Goal: Transaction & Acquisition: Book appointment/travel/reservation

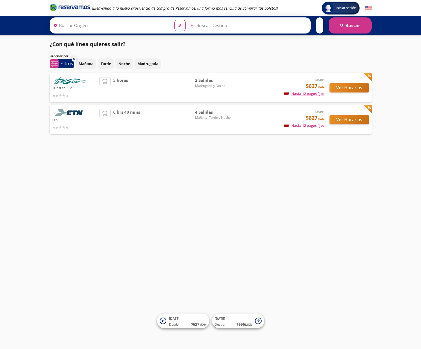
type input "Santiago de Querétaro, [GEOGRAPHIC_DATA]"
type input "[GEOGRAPHIC_DATA], [GEOGRAPHIC_DATA]"
click at [348, 89] on button "Ver Horarios" at bounding box center [349, 87] width 39 height 9
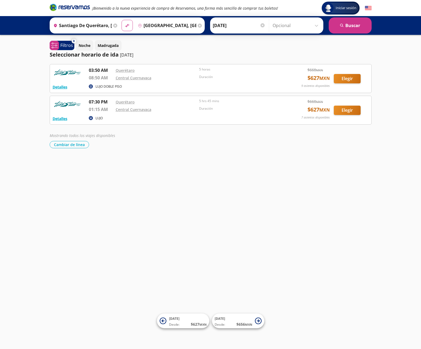
click at [76, 146] on button "Cambiar de línea" at bounding box center [69, 144] width 39 height 7
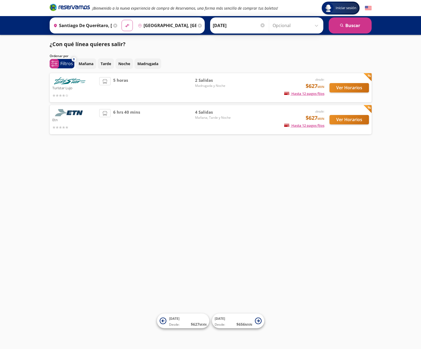
click at [352, 90] on button "Ver Horarios" at bounding box center [349, 87] width 39 height 9
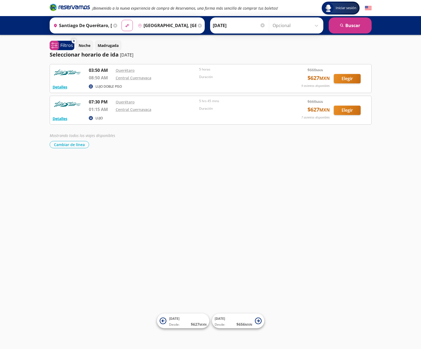
click at [348, 81] on button "Elegir" at bounding box center [347, 78] width 27 height 9
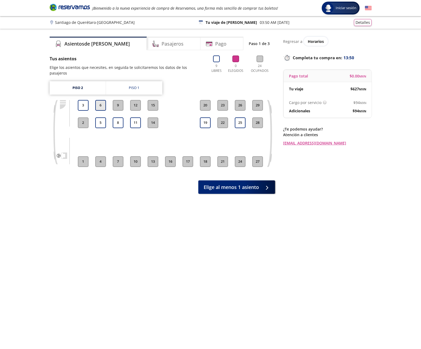
click at [101, 100] on button "6" at bounding box center [100, 105] width 11 height 11
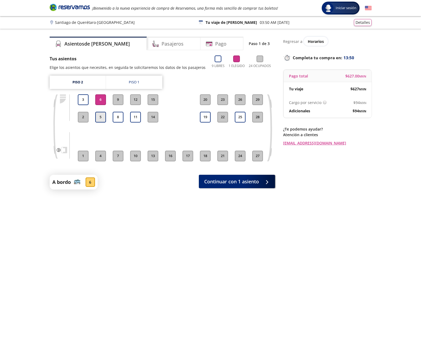
click at [101, 119] on button "5" at bounding box center [100, 117] width 11 height 11
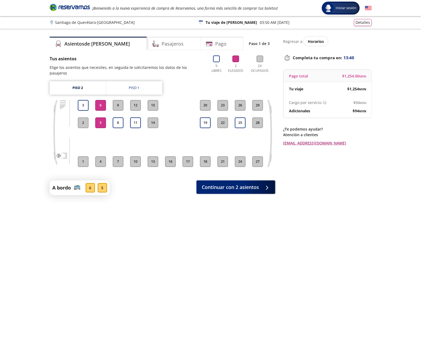
click at [309, 143] on link "[EMAIL_ADDRESS][DOMAIN_NAME]" at bounding box center [327, 143] width 89 height 6
click at [362, 217] on div "Regresar a Horarios Completa tu compra en : 01:07 Pago total $ 1,254.00 MXN Tu …" at bounding box center [327, 185] width 89 height 297
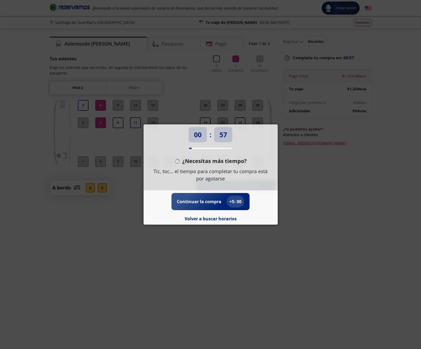
click at [298, 213] on div "00 : 57 ¿Necesitas más tiempo? Tic, toc… el tiempo para completar tu compra est…" at bounding box center [210, 174] width 421 height 349
click at [373, 36] on div "00 : 46 ¿Necesitas más tiempo? Tic, toc… el tiempo para completar tu compra est…" at bounding box center [210, 174] width 421 height 349
click at [163, 82] on div "00 : 42 ¿Necesitas más tiempo? Tic, toc… el tiempo para completar tu compra est…" at bounding box center [210, 174] width 421 height 349
click at [210, 220] on button "Volver a buscar horarios" at bounding box center [211, 219] width 52 height 6
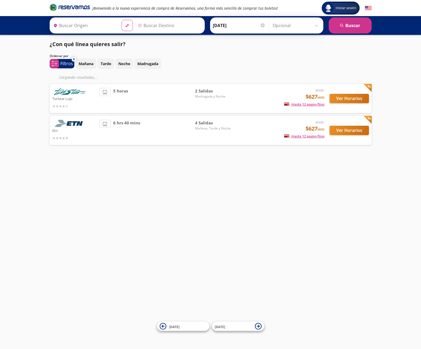
type input "Santiago de Querétaro, [GEOGRAPHIC_DATA]"
type input "[GEOGRAPHIC_DATA], [GEOGRAPHIC_DATA]"
